Goal: Check status: Check status

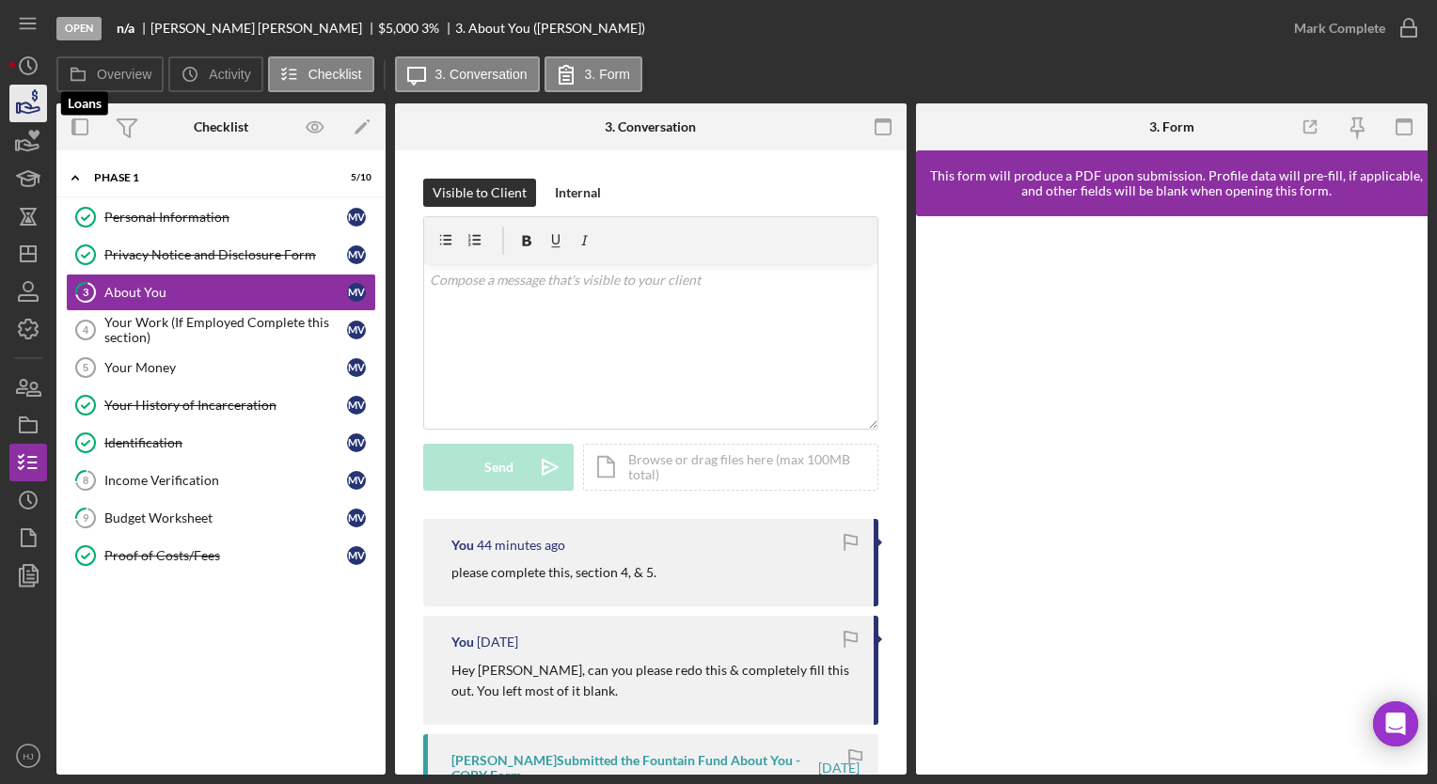
click at [23, 99] on icon "button" at bounding box center [28, 103] width 47 height 47
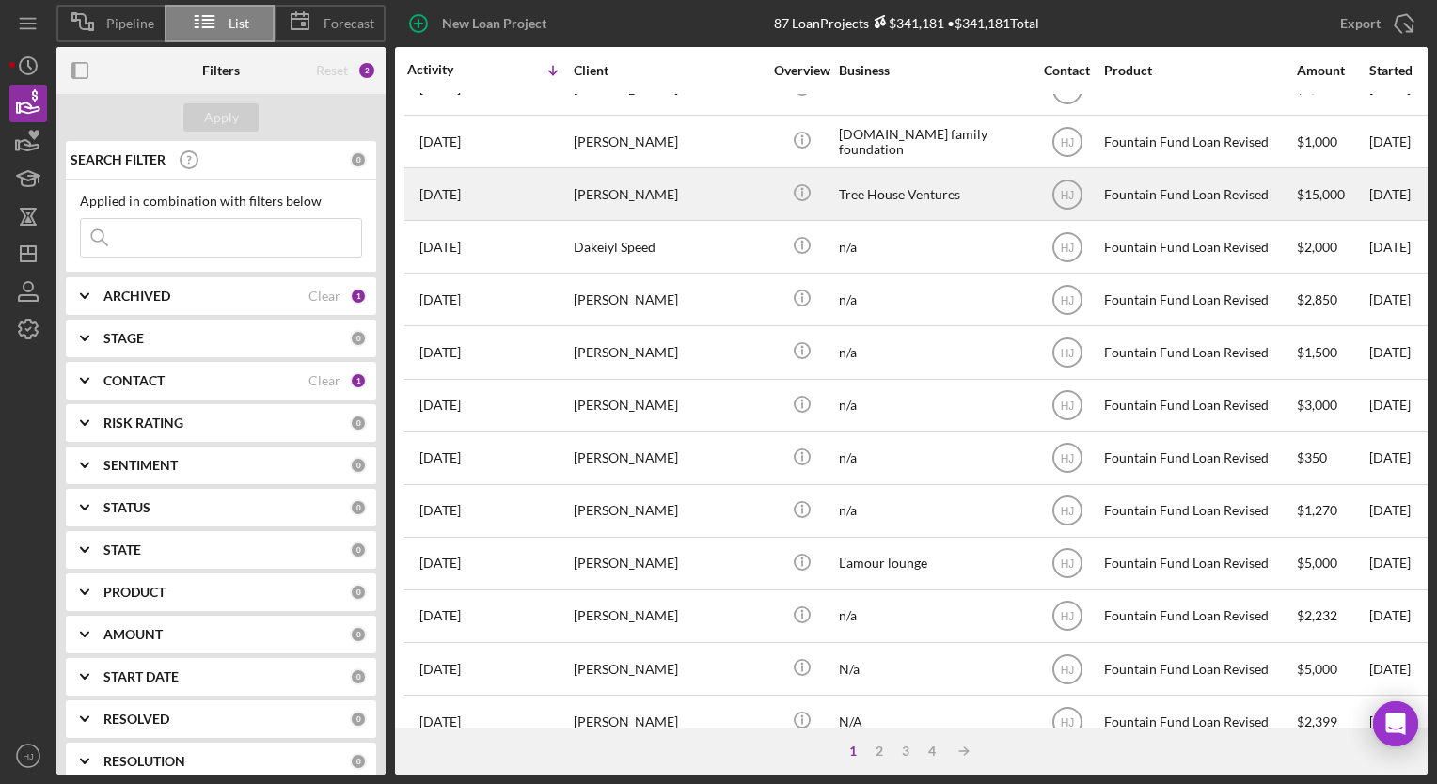
scroll to position [296, 0]
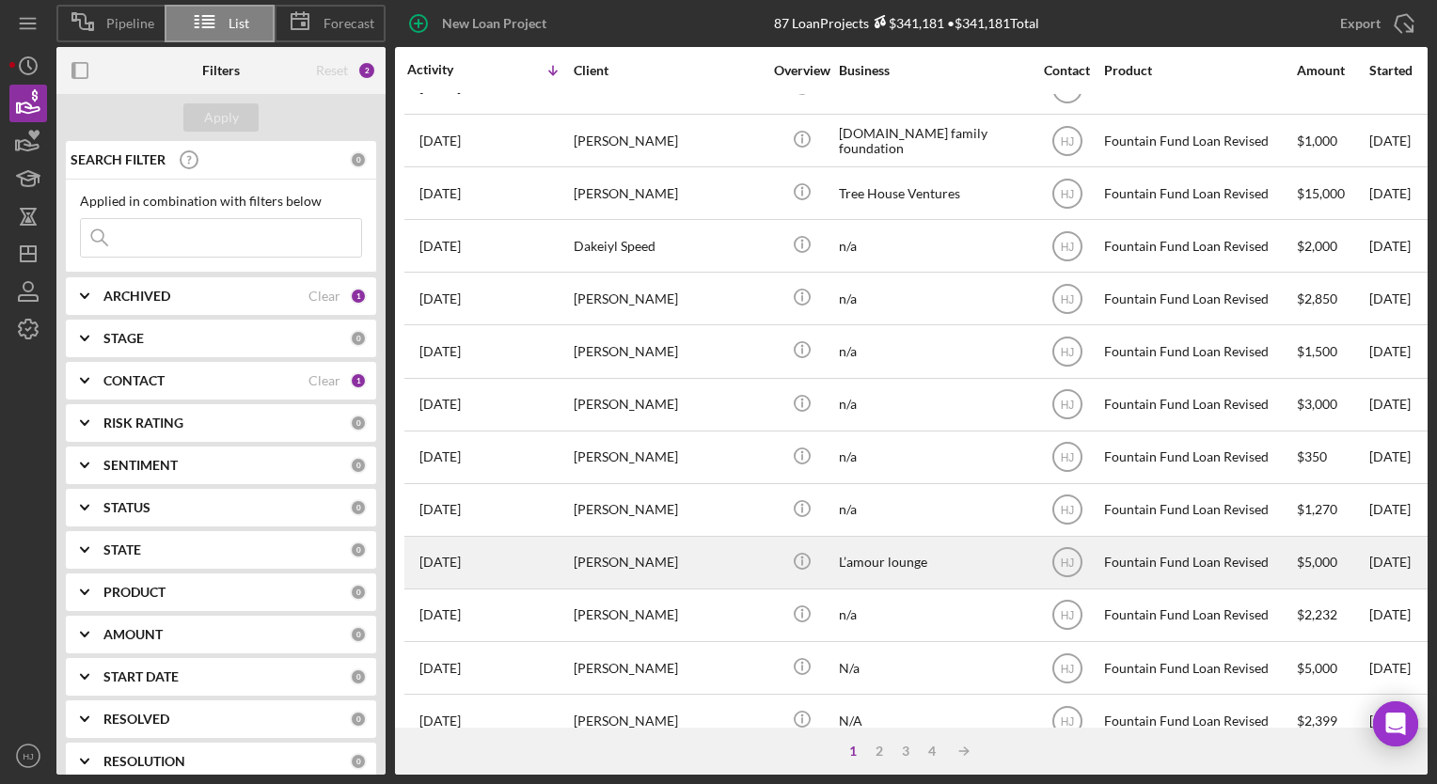
click at [670, 582] on div "[PERSON_NAME]" at bounding box center [668, 563] width 188 height 50
